Goal: Transaction & Acquisition: Purchase product/service

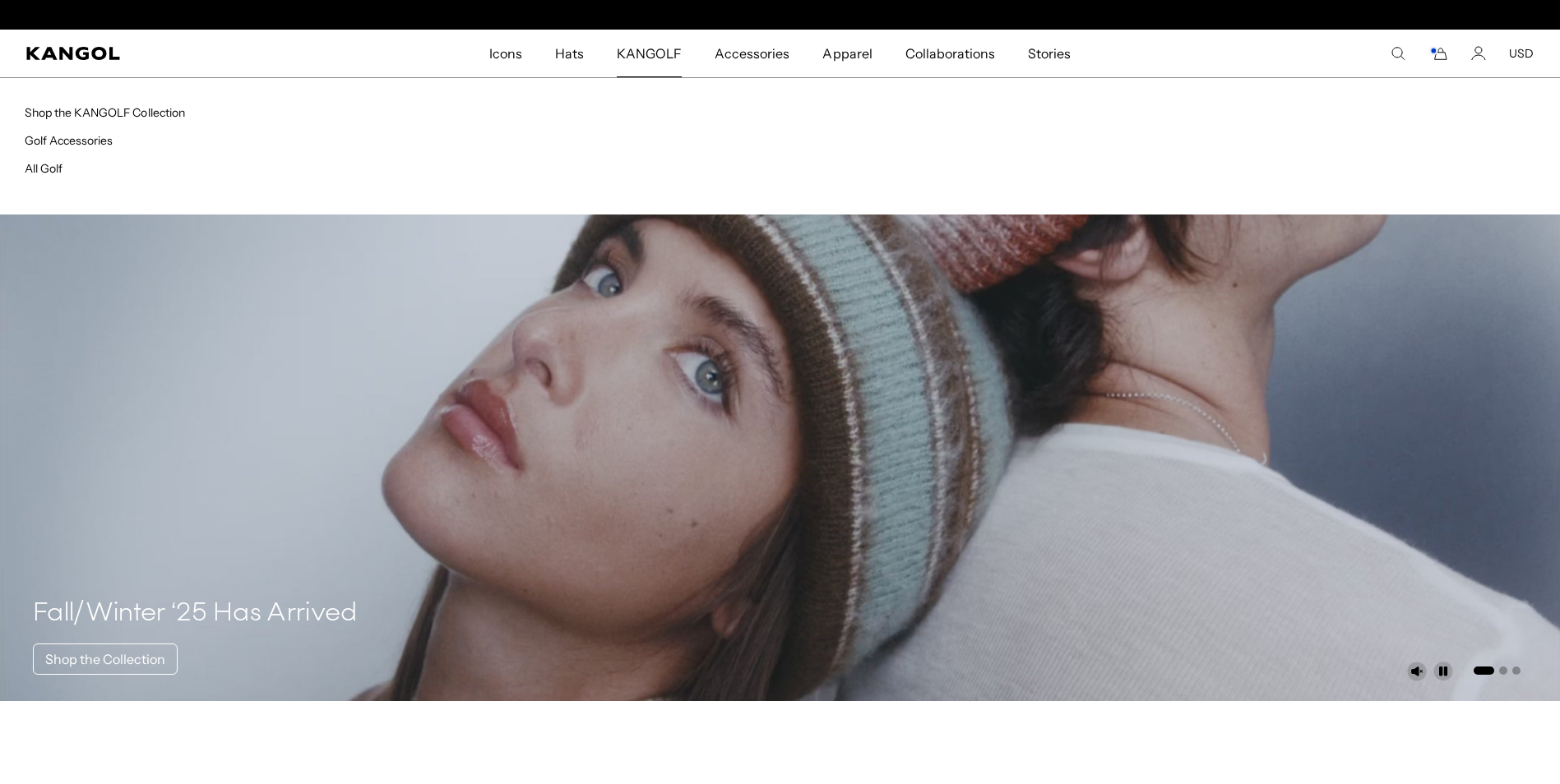
scroll to position [0, 339]
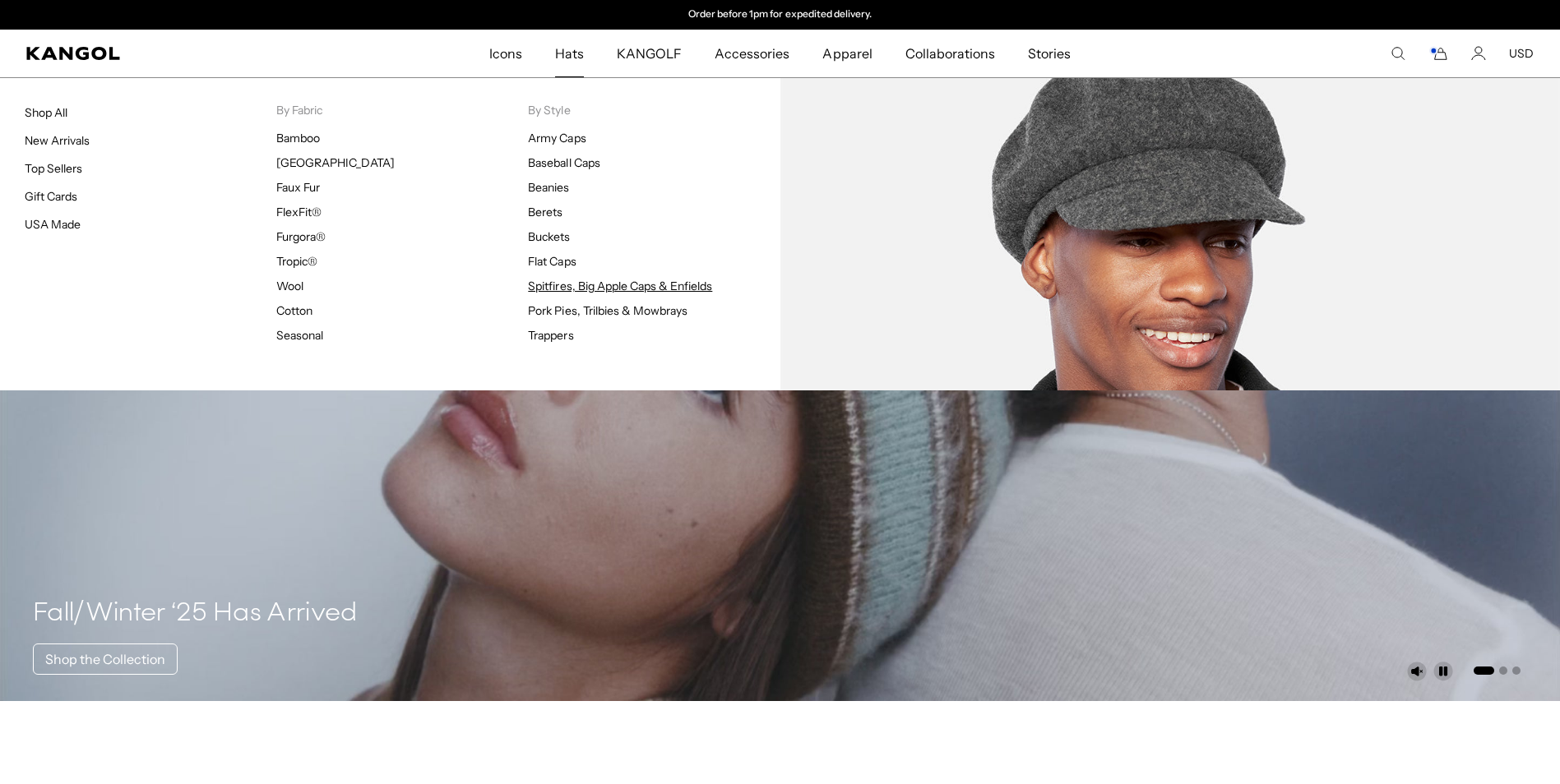
click at [558, 285] on link "Spitfires, Big Apple Caps & Enfields" at bounding box center [620, 286] width 184 height 15
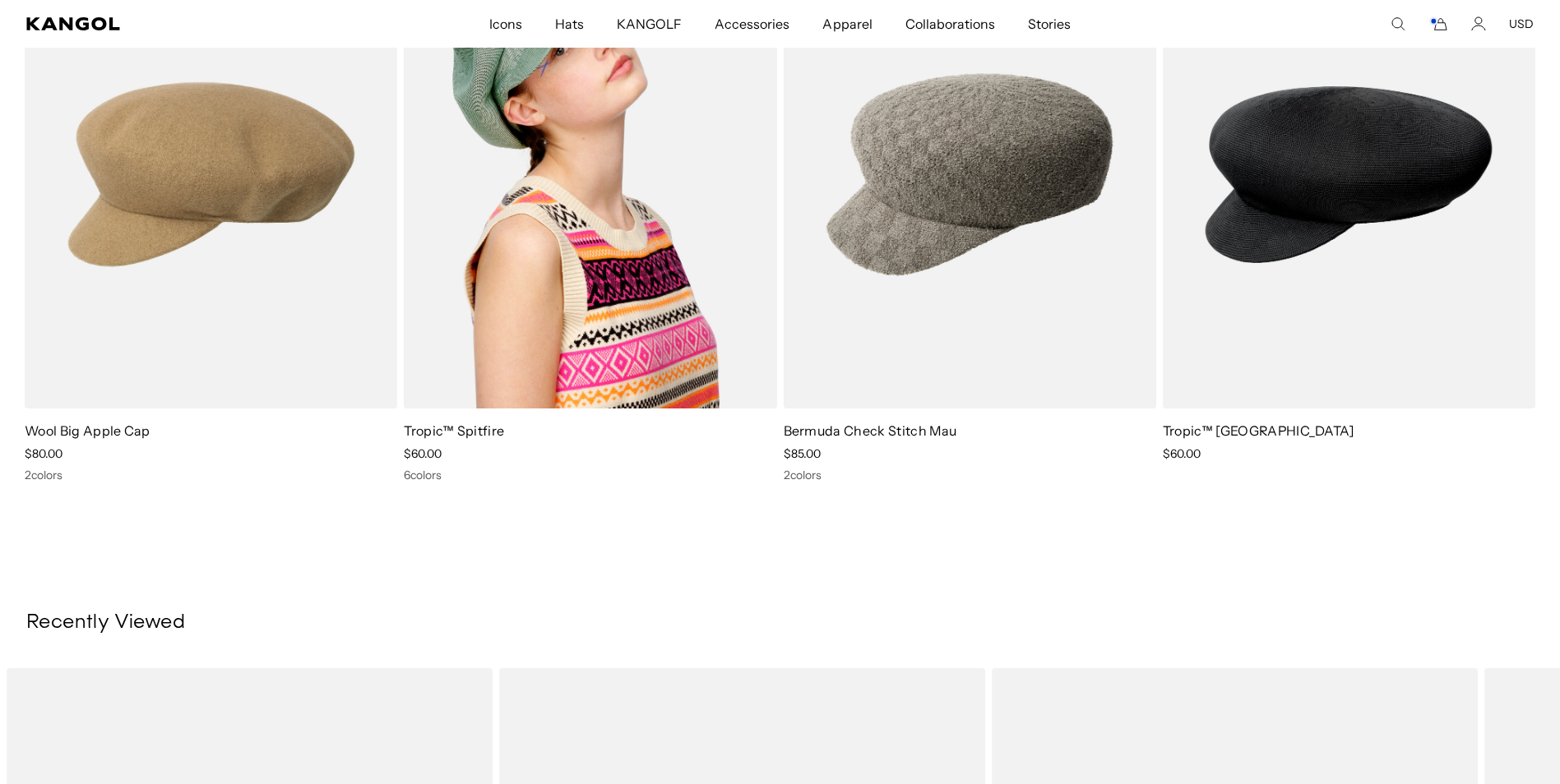
scroll to position [0, 339]
click at [623, 268] on img at bounding box center [590, 175] width 372 height 468
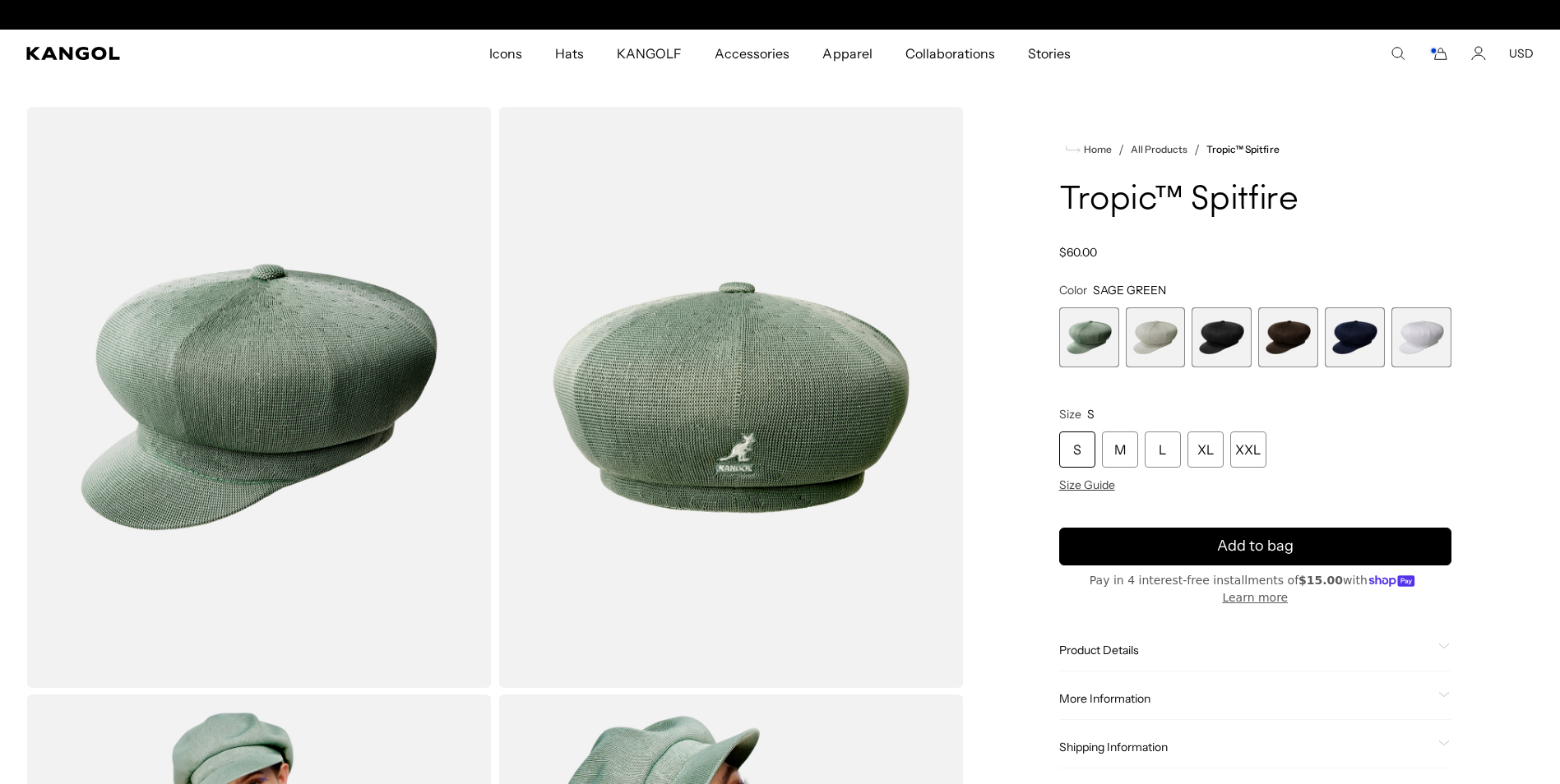
scroll to position [0, 339]
click at [1224, 347] on span "3 of 6" at bounding box center [1221, 338] width 60 height 60
